Goal: Task Accomplishment & Management: Manage account settings

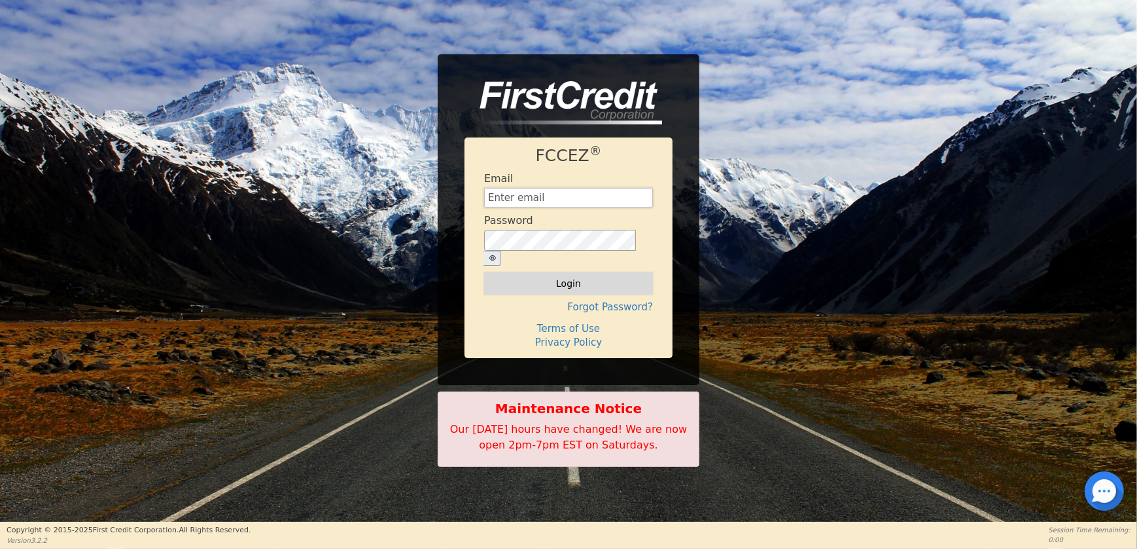
type input "[EMAIL_ADDRESS][DOMAIN_NAME]"
click at [538, 272] on button "Login" at bounding box center [568, 283] width 169 height 22
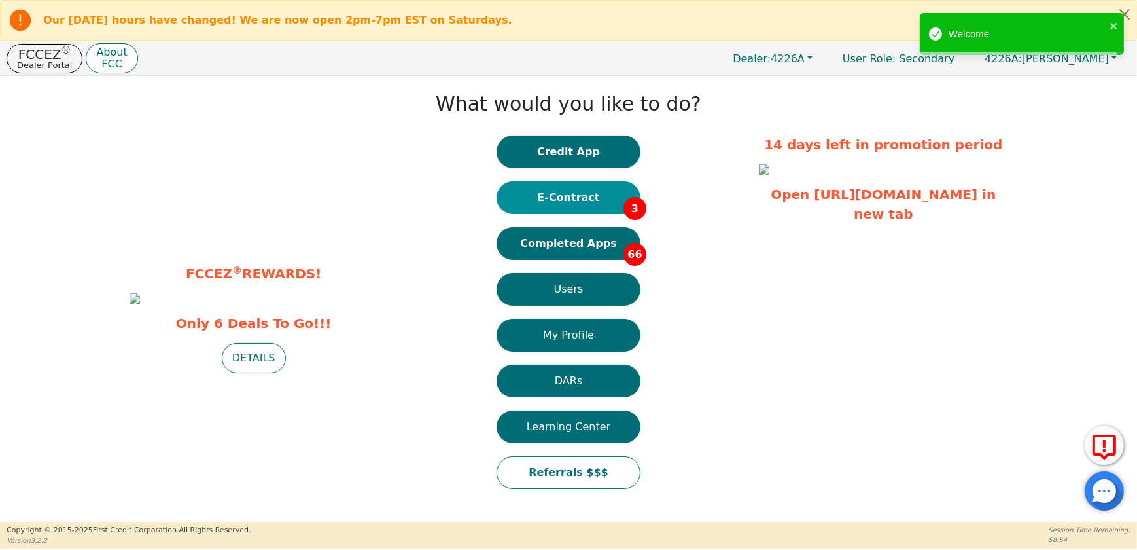
click at [585, 202] on button "E-Contract 3" at bounding box center [569, 197] width 144 height 33
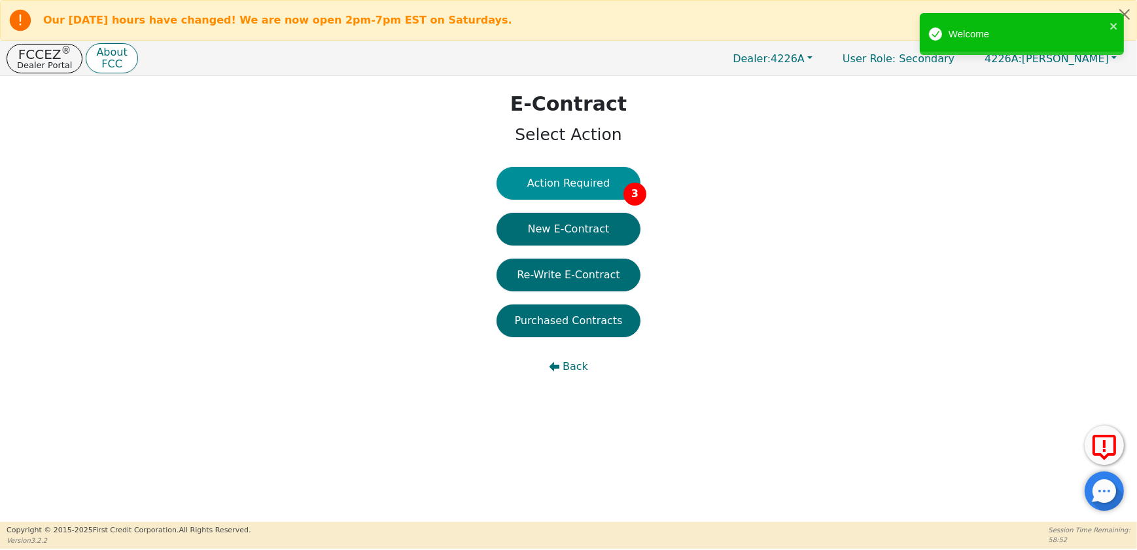
click at [567, 191] on button "Action Required 3" at bounding box center [569, 183] width 144 height 33
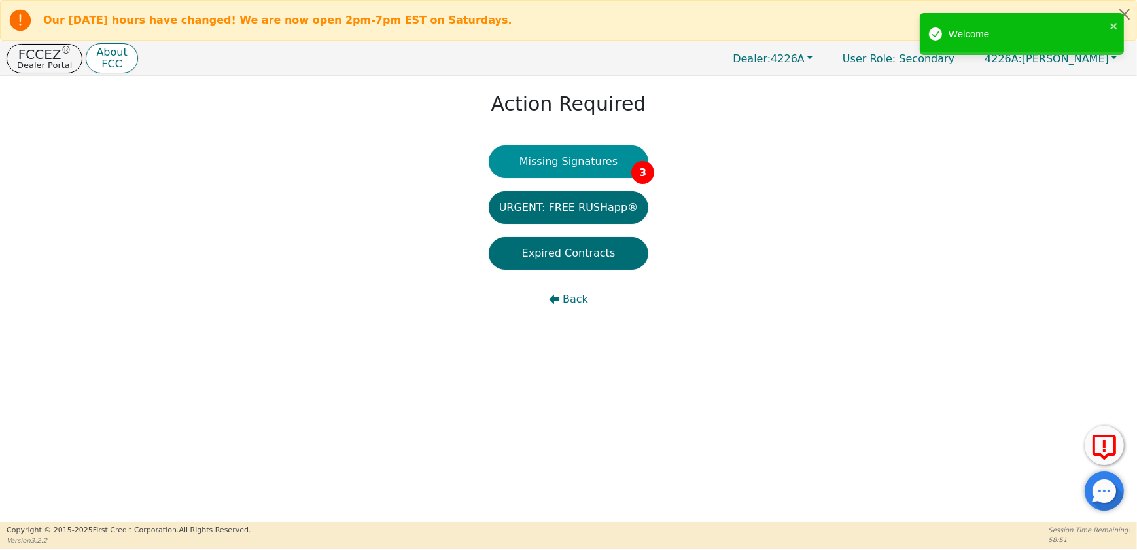
click at [564, 163] on button "Missing Signatures 3" at bounding box center [569, 161] width 160 height 33
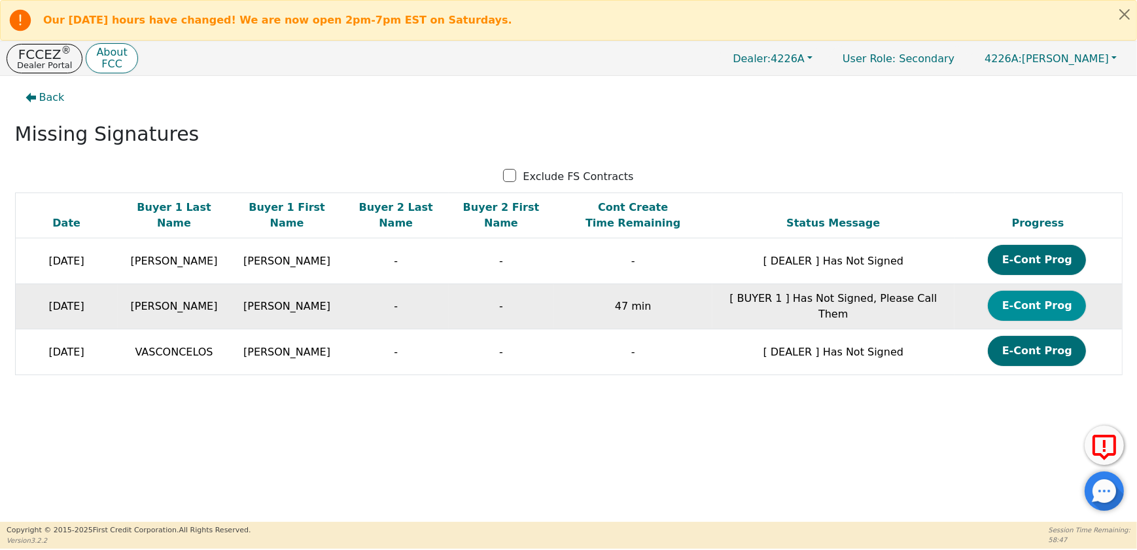
click at [1047, 307] on button "E-Cont Prog" at bounding box center [1037, 306] width 98 height 30
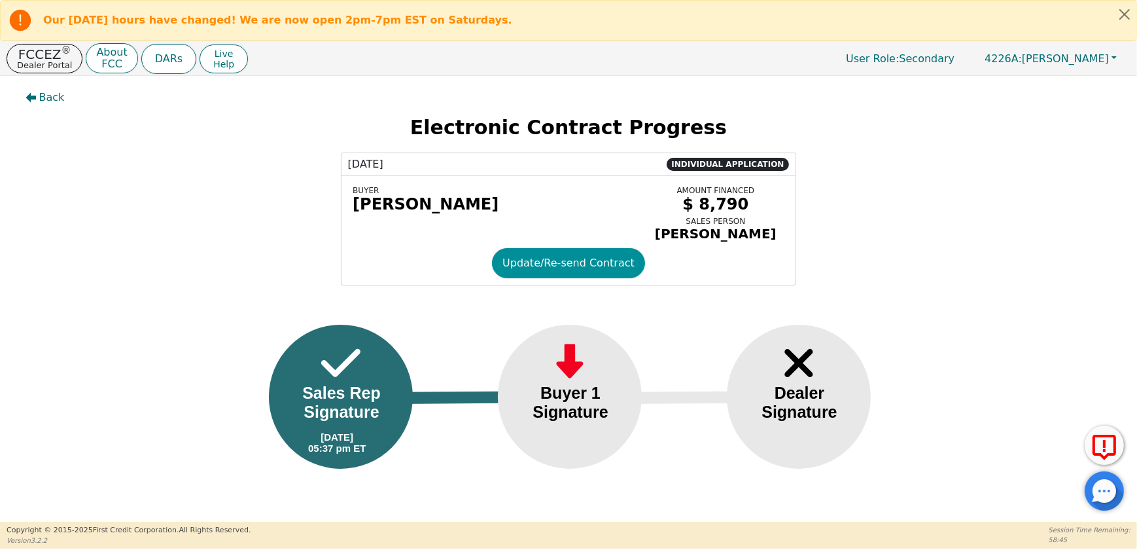
click at [605, 278] on button "Update/Re-send Contract" at bounding box center [568, 263] width 153 height 30
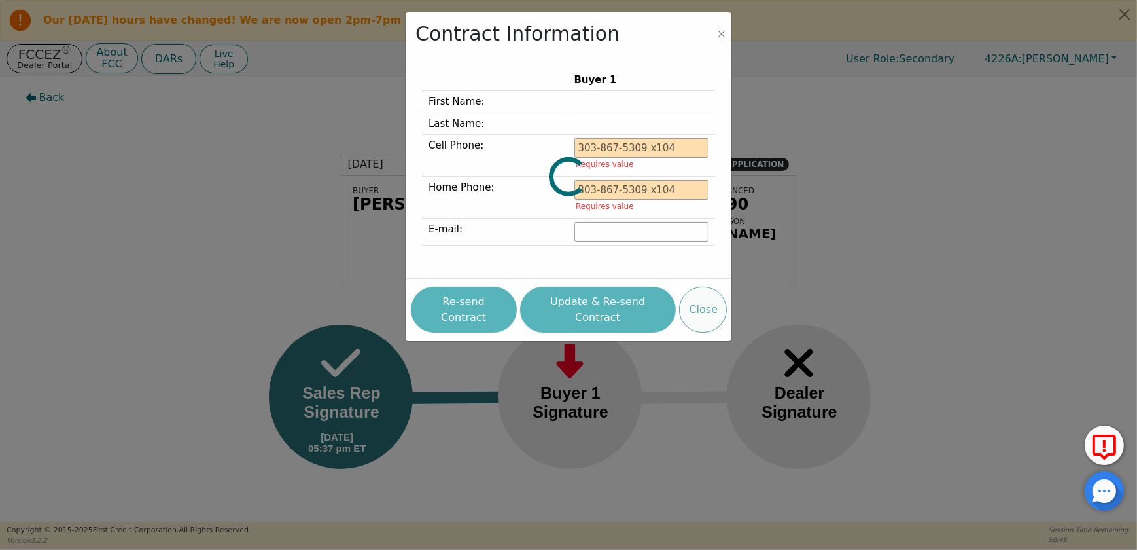
type input "[PHONE_NUMBER]"
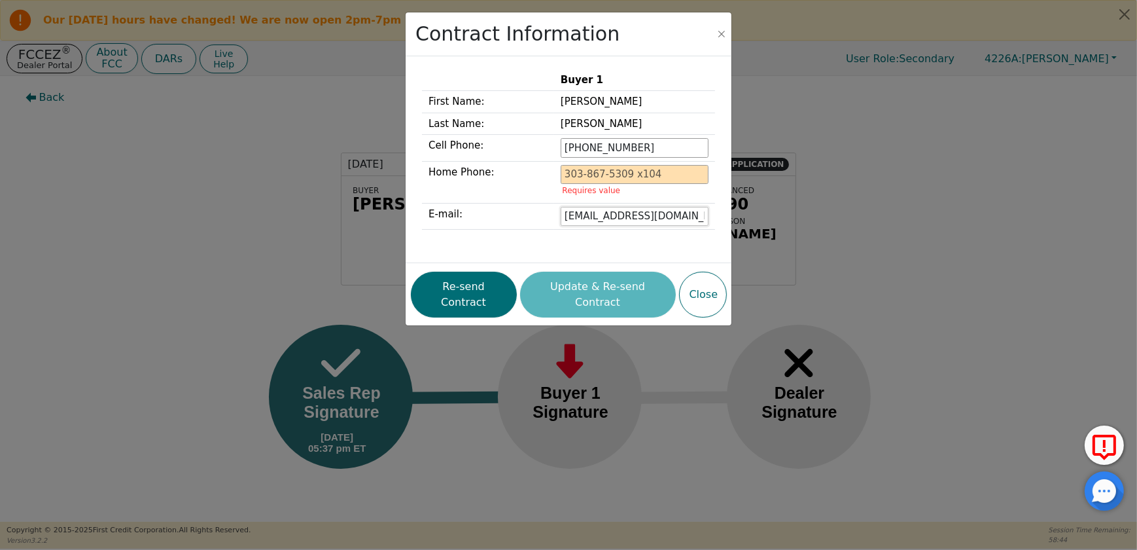
drag, startPoint x: 692, startPoint y: 218, endPoint x: 534, endPoint y: 239, distance: 159.8
click at [534, 239] on div "Buyer 1 First Name: [PERSON_NAME] Last Name: [PERSON_NAME] Cell Phone: [PHONE_N…" at bounding box center [568, 159] width 293 height 181
click at [596, 215] on input "[EMAIL_ADDRESS][DOMAIN_NAME]" at bounding box center [635, 217] width 148 height 20
click at [612, 215] on input "[EMAIL_ADDRESS][DOMAIN_NAME]" at bounding box center [635, 217] width 148 height 20
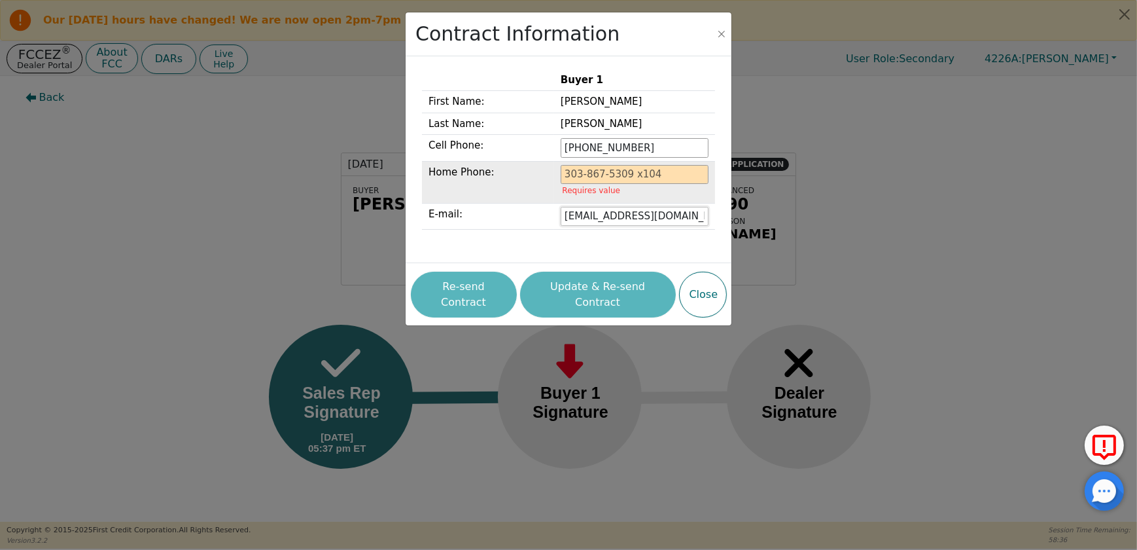
drag, startPoint x: 694, startPoint y: 216, endPoint x: 687, endPoint y: 200, distance: 17.0
click at [694, 216] on input "[EMAIL_ADDRESS][DOMAIN_NAME]" at bounding box center [635, 217] width 148 height 20
type input "[EMAIL_ADDRESS][DOMAIN_NAME]"
click at [664, 165] on input "tel" at bounding box center [635, 175] width 148 height 20
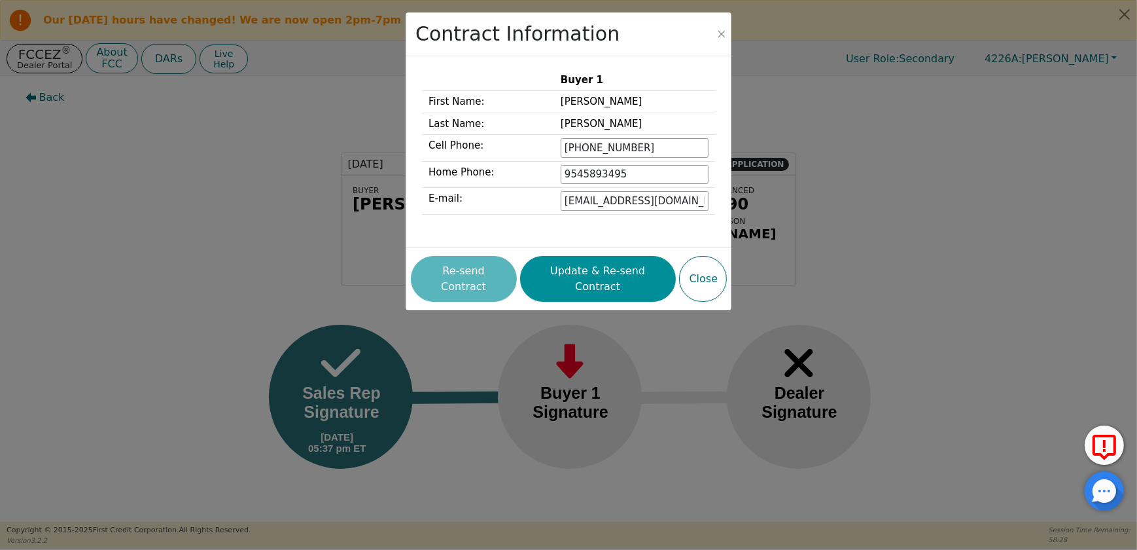
type input "[PHONE_NUMBER]"
click at [582, 280] on button "Update & Re-send Contract" at bounding box center [598, 279] width 156 height 46
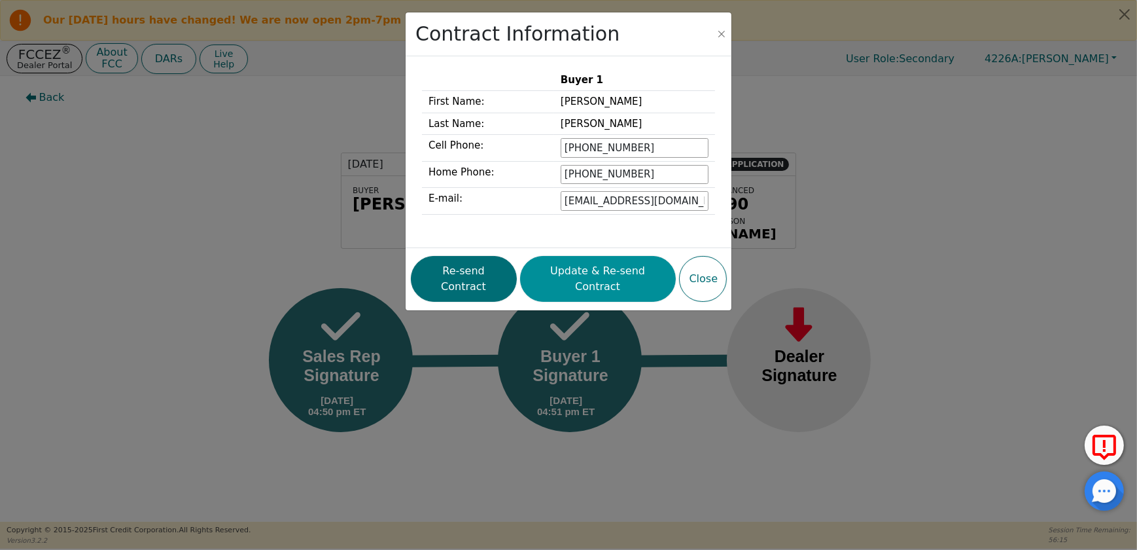
click at [615, 272] on button "Update & Re-send Contract" at bounding box center [598, 279] width 156 height 46
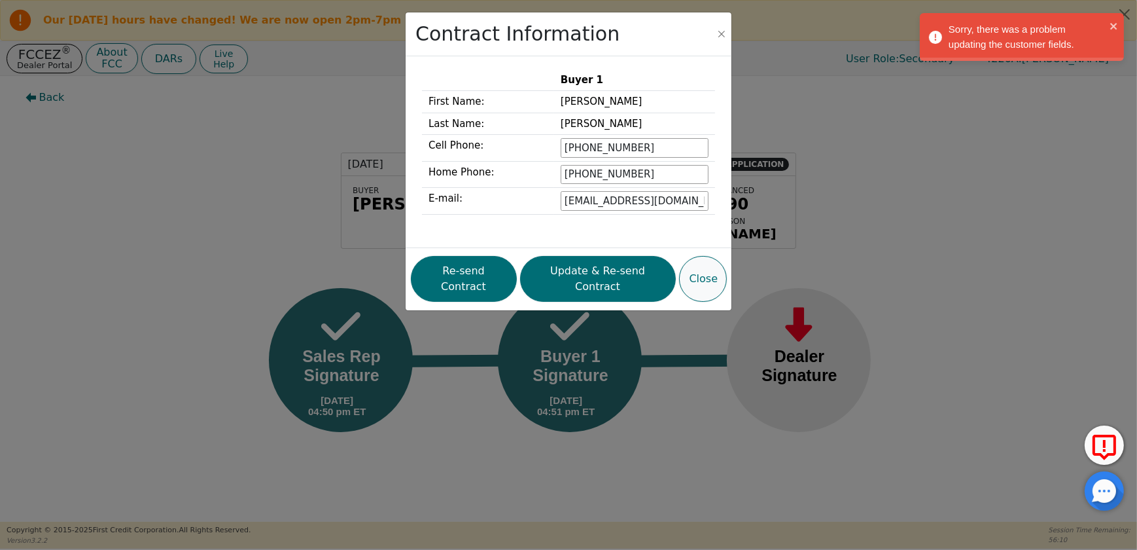
click at [720, 275] on button "Close" at bounding box center [703, 279] width 48 height 46
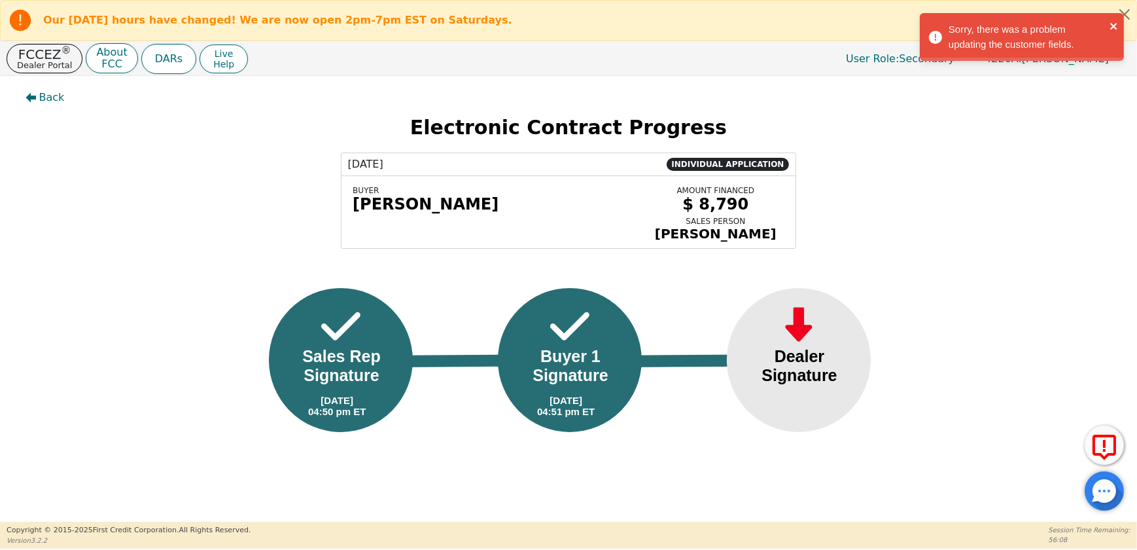
click at [1115, 24] on icon "close" at bounding box center [1114, 26] width 7 height 7
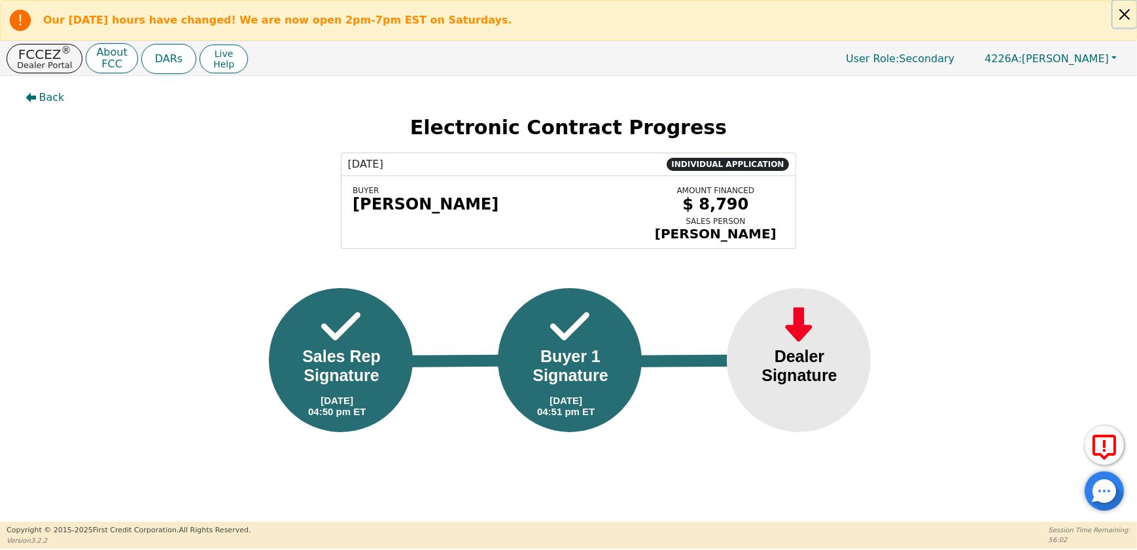
click at [1119, 14] on button "Close alert" at bounding box center [1125, 14] width 24 height 27
